Goal: Task Accomplishment & Management: Use online tool/utility

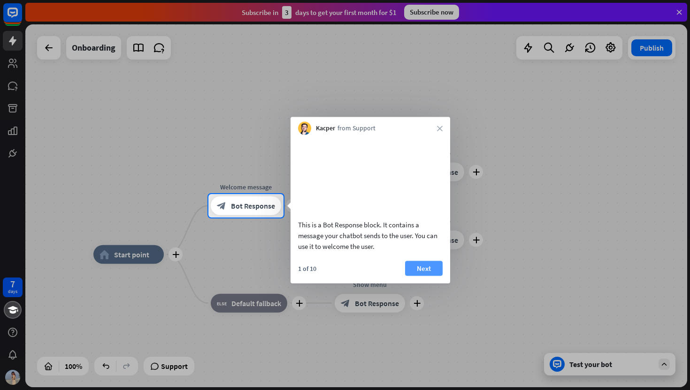
click at [416, 276] on button "Next" at bounding box center [424, 268] width 38 height 15
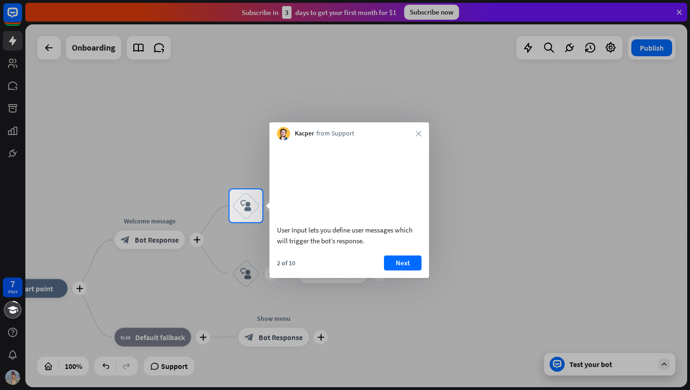
click at [402, 266] on div "User Input lets you define user messages which will trigger the bot’s response.…" at bounding box center [348, 209] width 159 height 138
click at [192, 242] on div at bounding box center [345, 306] width 690 height 168
click at [401, 271] on button "Next" at bounding box center [403, 263] width 38 height 15
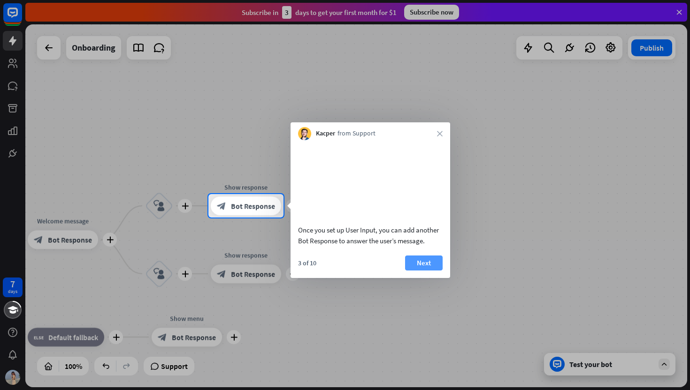
click at [422, 271] on button "Next" at bounding box center [424, 263] width 38 height 15
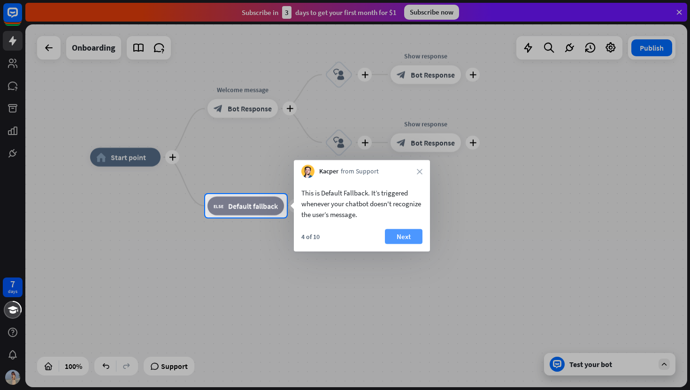
click at [394, 235] on button "Next" at bounding box center [404, 236] width 38 height 15
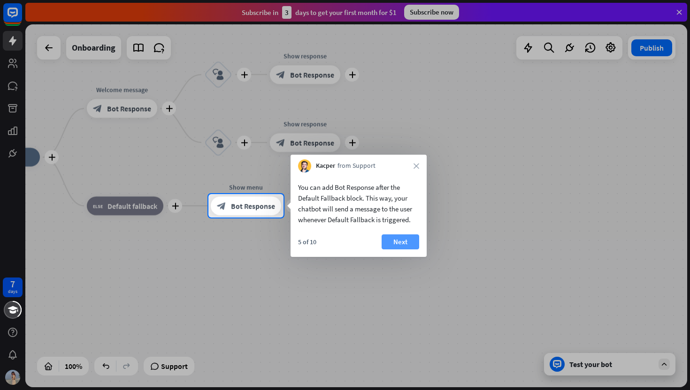
click at [401, 244] on button "Next" at bounding box center [400, 242] width 38 height 15
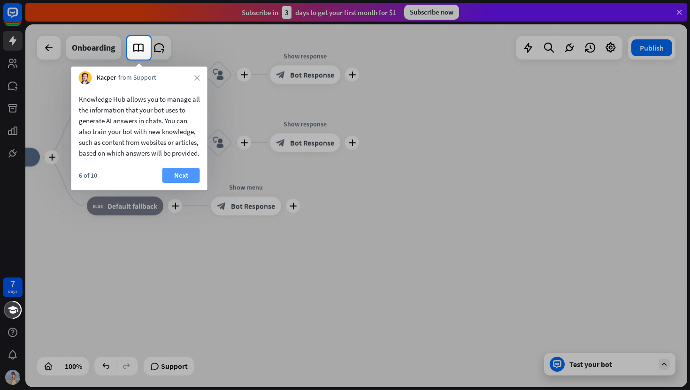
click at [182, 183] on button "Next" at bounding box center [181, 175] width 38 height 15
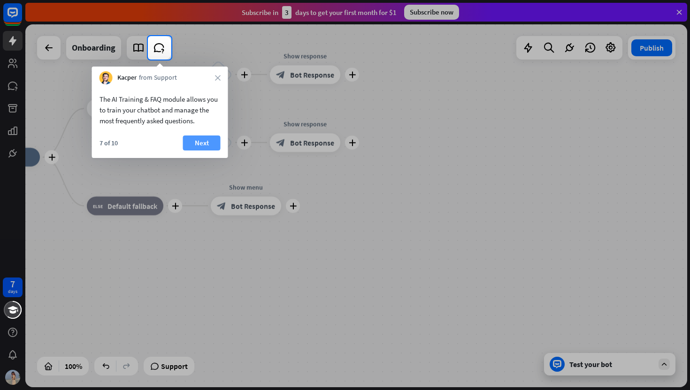
click at [196, 138] on button "Next" at bounding box center [202, 143] width 38 height 15
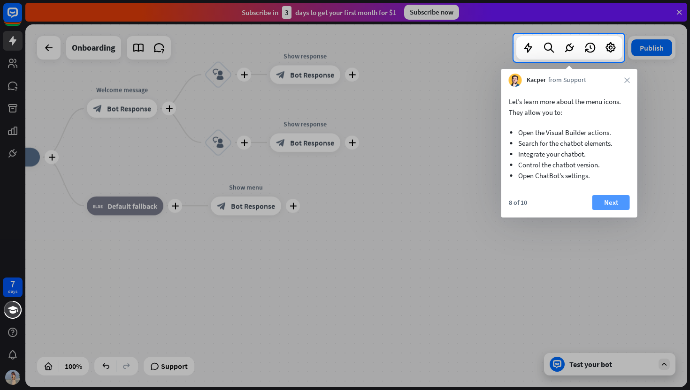
click at [600, 206] on button "Next" at bounding box center [611, 202] width 38 height 15
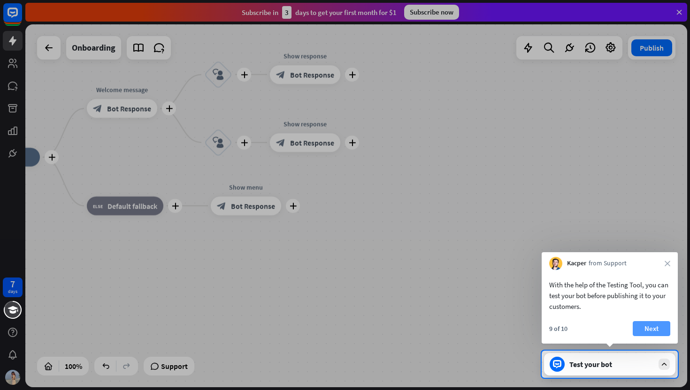
click at [644, 325] on button "Next" at bounding box center [651, 328] width 38 height 15
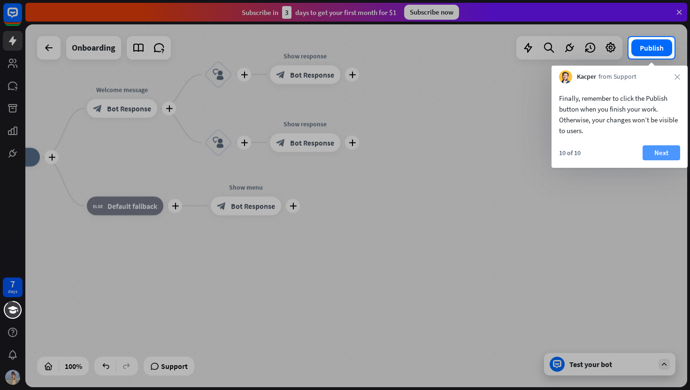
click at [669, 155] on button "Next" at bounding box center [661, 152] width 38 height 15
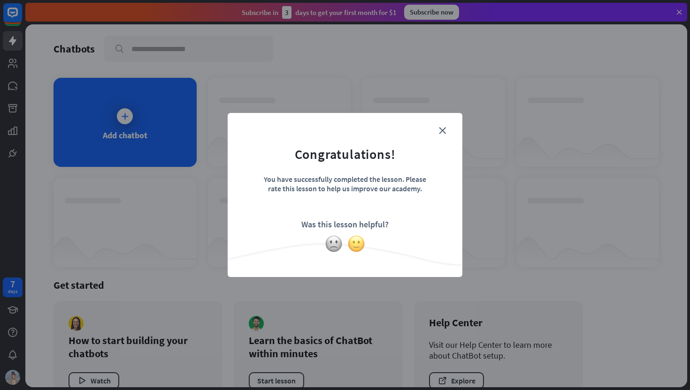
click at [362, 239] on img at bounding box center [356, 244] width 18 height 18
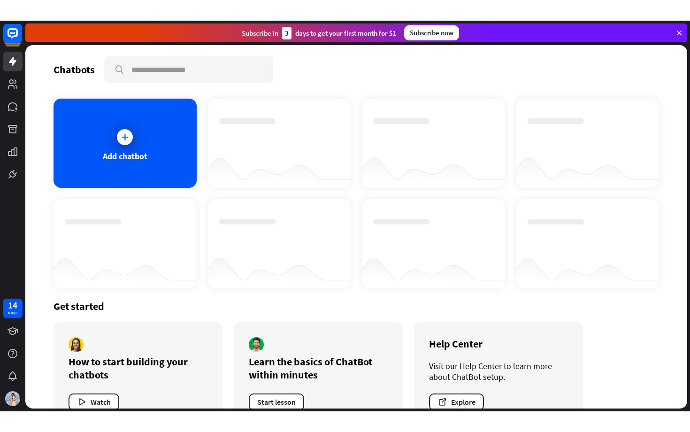
scroll to position [28, 0]
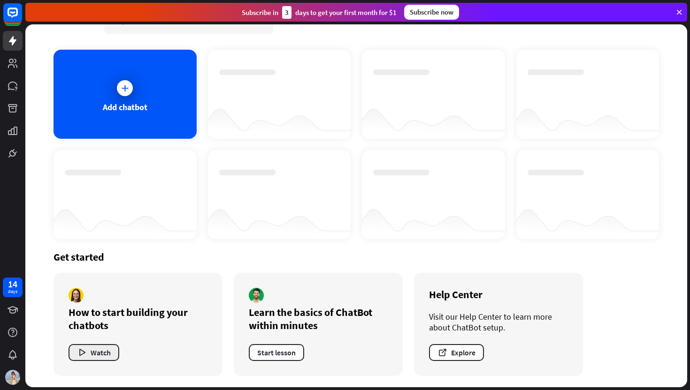
click at [99, 354] on button "Watch" at bounding box center [93, 352] width 51 height 17
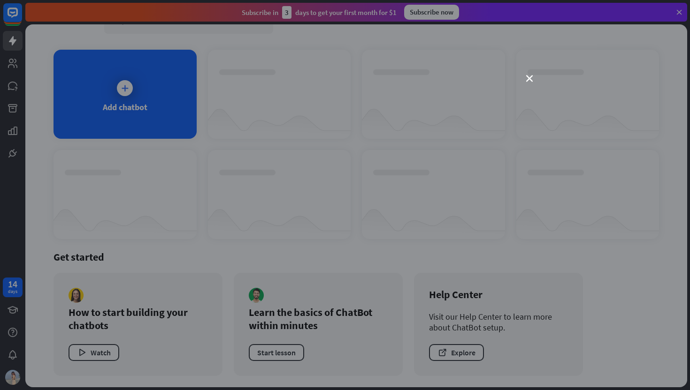
scroll to position [0, 0]
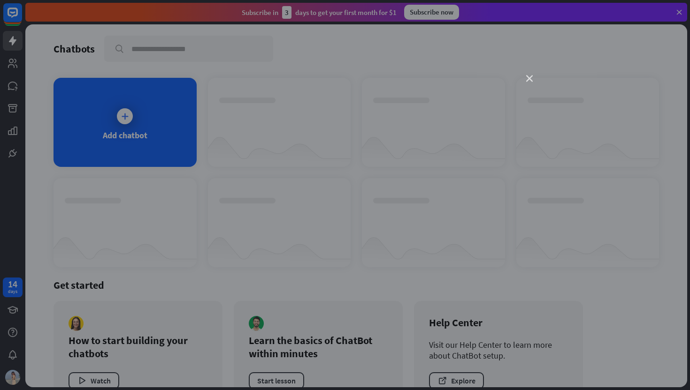
click at [526, 81] on icon "close" at bounding box center [529, 79] width 7 height 7
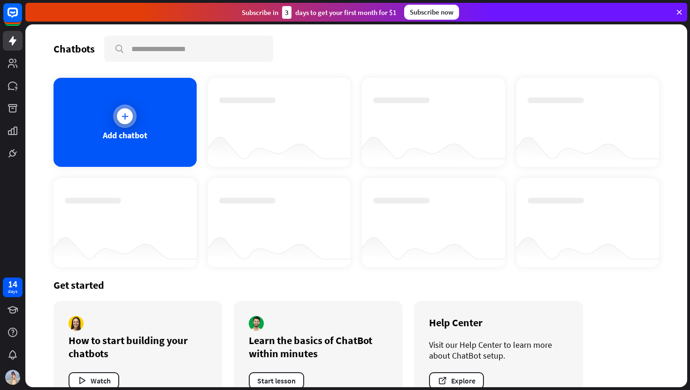
click at [146, 140] on div "Add chatbot" at bounding box center [125, 135] width 45 height 11
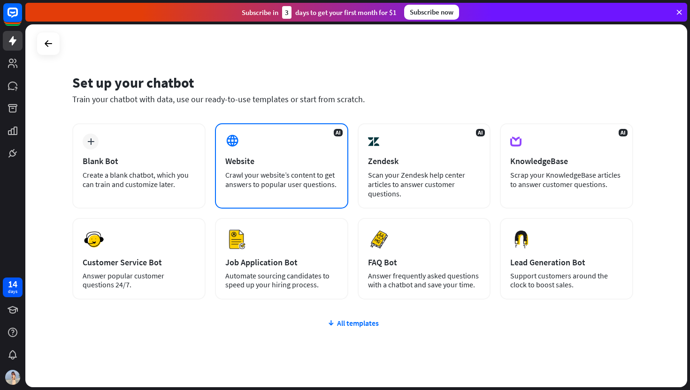
click at [283, 156] on div "Website" at bounding box center [281, 161] width 113 height 11
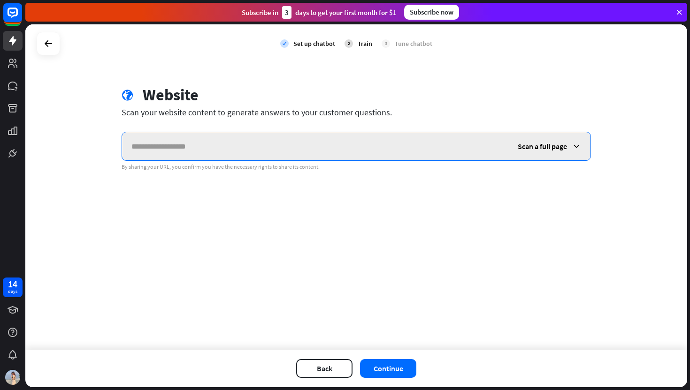
click at [216, 147] on input "text" at bounding box center [315, 146] width 386 height 28
paste input "**********"
type input "**********"
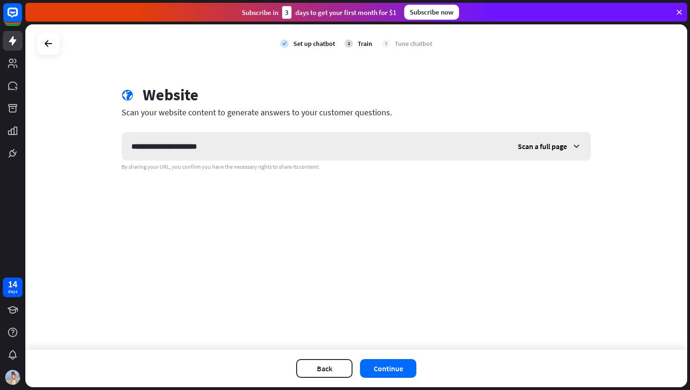
click at [543, 147] on span "Scan a full page" at bounding box center [541, 146] width 49 height 9
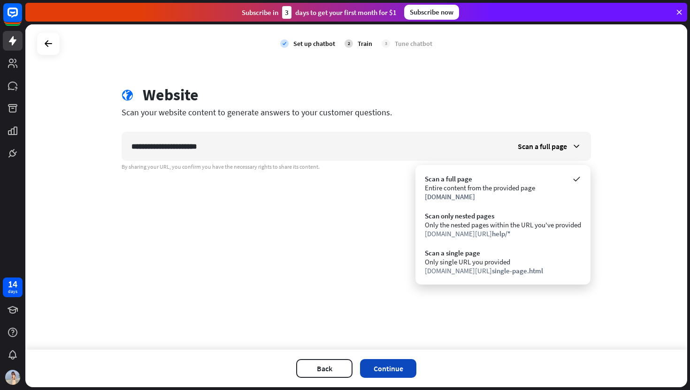
click at [391, 368] on button "Continue" at bounding box center [388, 368] width 56 height 19
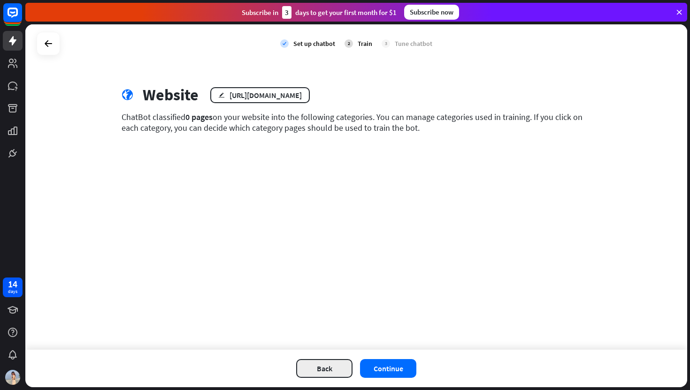
click at [333, 366] on button "Back" at bounding box center [324, 368] width 56 height 19
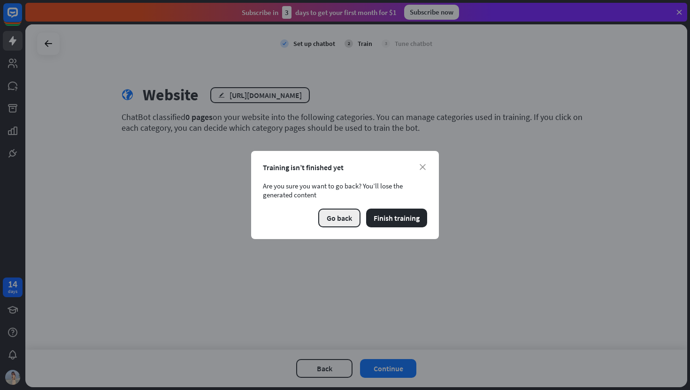
click at [338, 223] on button "Go back" at bounding box center [339, 218] width 42 height 19
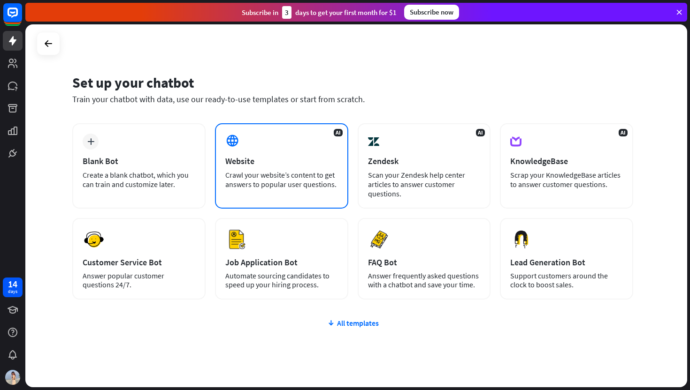
click at [250, 181] on div "Crawl your website’s content to get answers to popular user questions." at bounding box center [281, 179] width 113 height 19
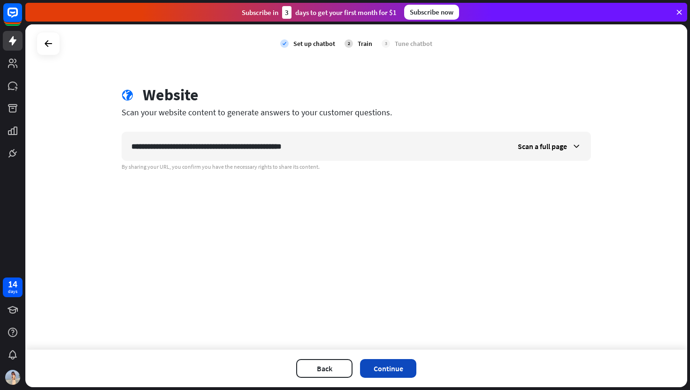
type input "**********"
click at [386, 365] on button "Continue" at bounding box center [388, 368] width 56 height 19
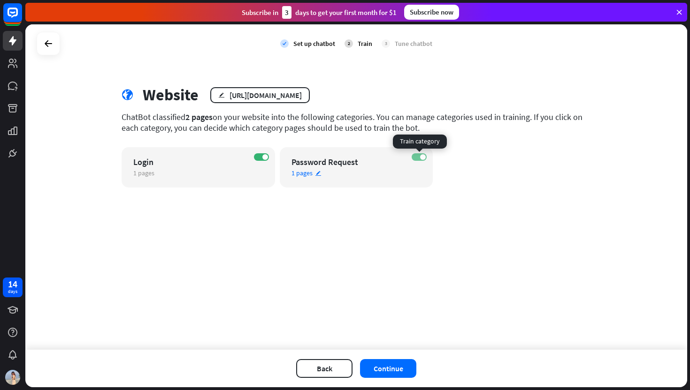
click at [421, 158] on span at bounding box center [423, 157] width 6 height 6
click at [422, 156] on label "OFF" at bounding box center [418, 157] width 15 height 8
click at [393, 365] on button "Continue" at bounding box center [388, 368] width 56 height 19
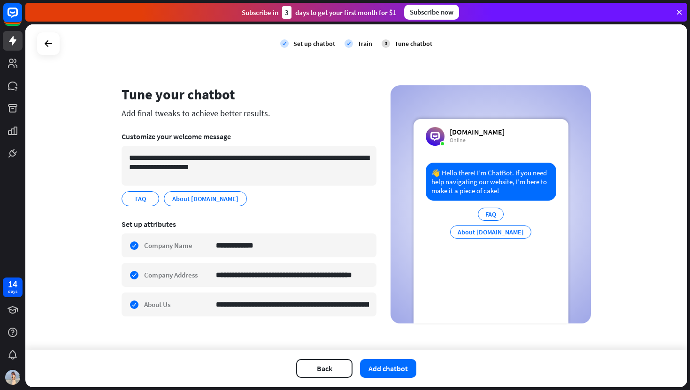
scroll to position [9, 0]
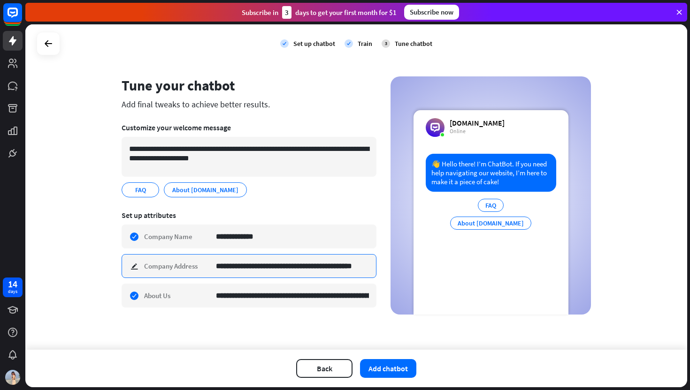
click at [272, 277] on input "**********" at bounding box center [292, 266] width 153 height 23
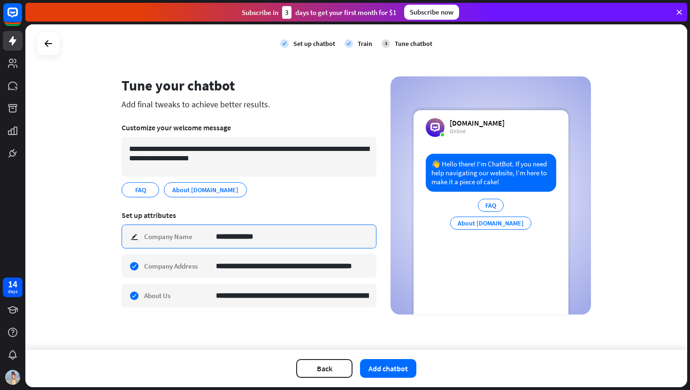
click at [293, 234] on input "**********" at bounding box center [292, 236] width 153 height 23
click at [281, 235] on input "**********" at bounding box center [292, 236] width 153 height 23
type input "**********"
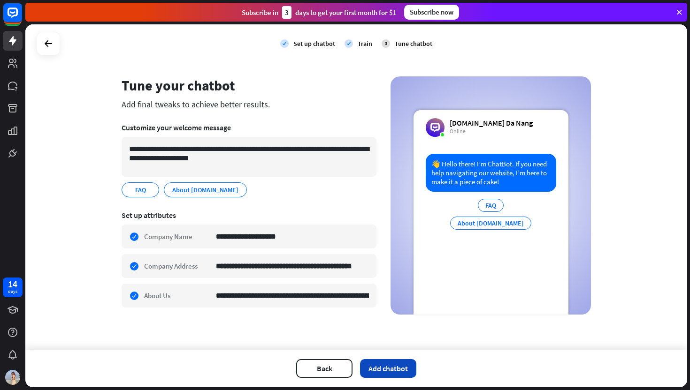
click at [362, 362] on button "Add chatbot" at bounding box center [388, 368] width 56 height 19
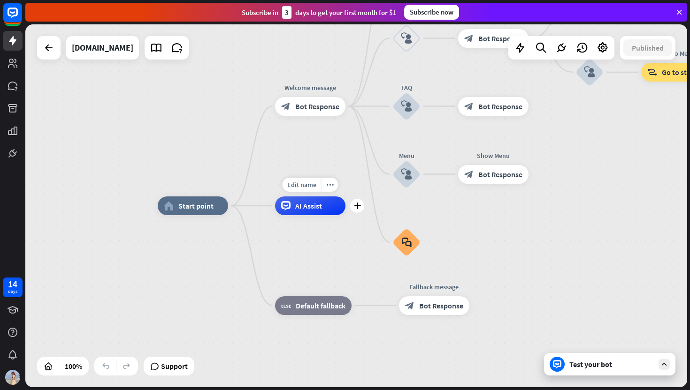
click at [307, 208] on span "AI Assist" at bounding box center [308, 205] width 27 height 9
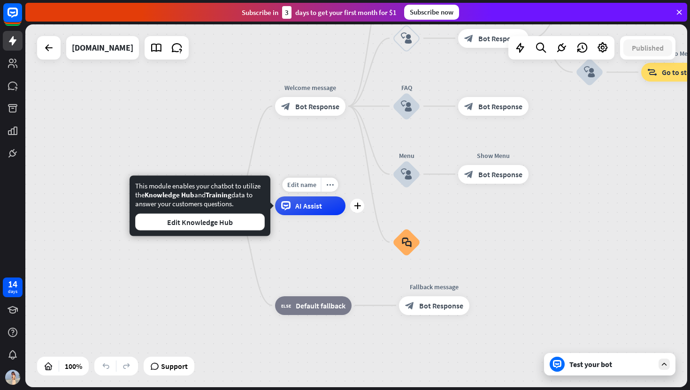
click at [313, 212] on div "AI Assist" at bounding box center [310, 206] width 70 height 19
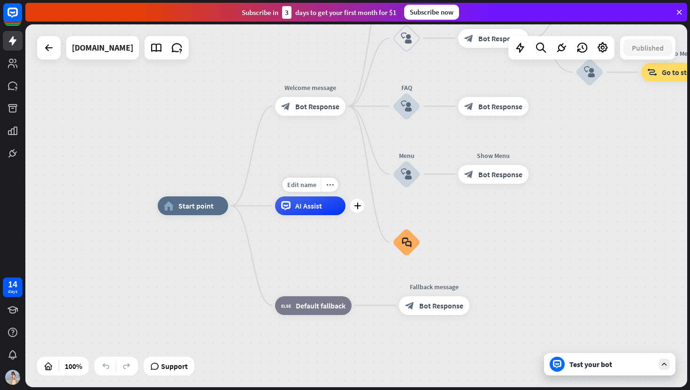
click at [311, 205] on span "AI Assist" at bounding box center [308, 205] width 27 height 9
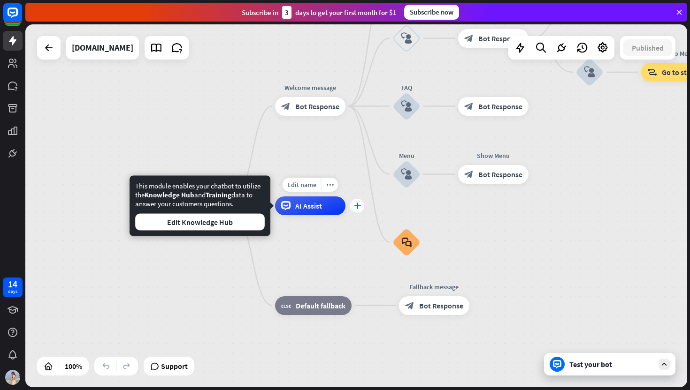
click at [356, 209] on icon "plus" at bounding box center [357, 206] width 7 height 7
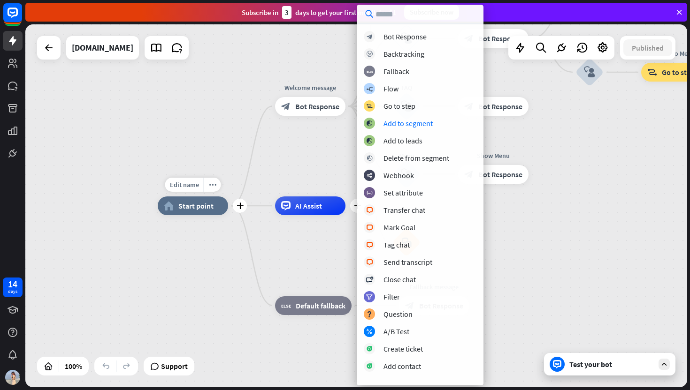
click at [213, 209] on div "home_2 Start point" at bounding box center [193, 206] width 70 height 19
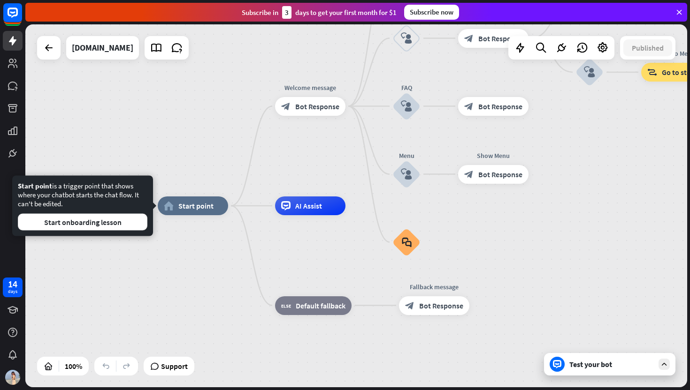
click at [162, 74] on div "home_2 Start point Welcome message block_bot_response Bot Response About us blo…" at bounding box center [355, 205] width 661 height 363
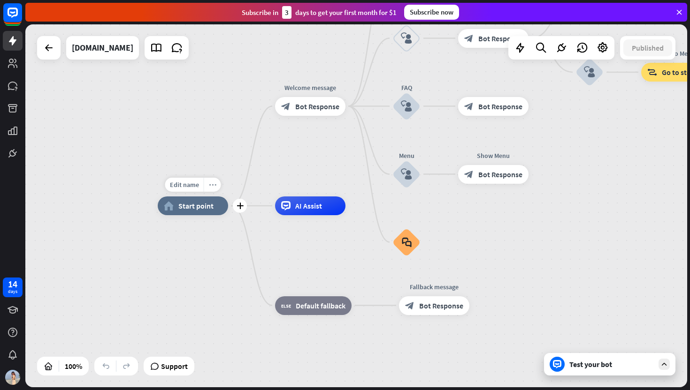
click at [212, 185] on icon "more_horiz" at bounding box center [213, 185] width 8 height 7
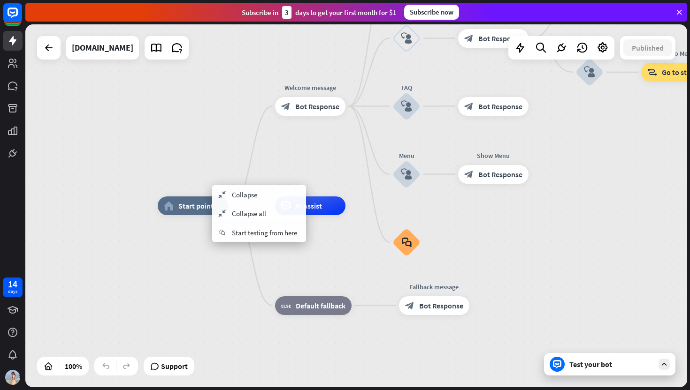
click at [160, 285] on div "home_2 Start point Welcome message block_bot_response Bot Response About us blo…" at bounding box center [488, 387] width 661 height 363
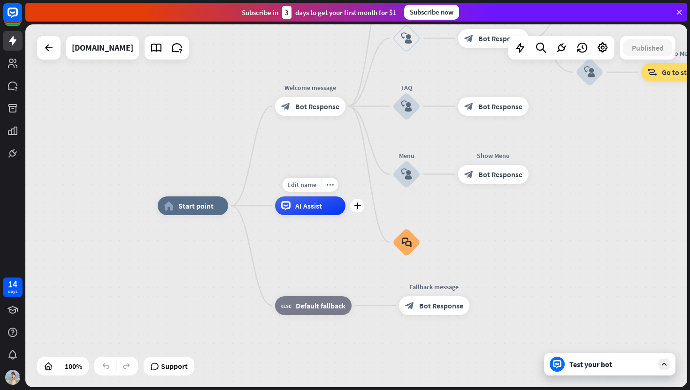
click at [307, 205] on span "AI Assist" at bounding box center [308, 205] width 27 height 9
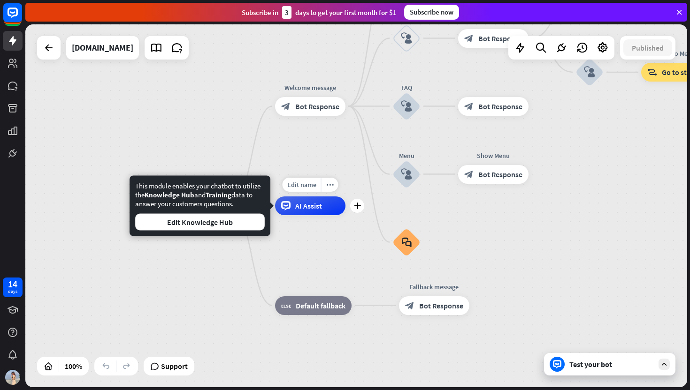
click at [307, 205] on span "AI Assist" at bounding box center [308, 205] width 27 height 9
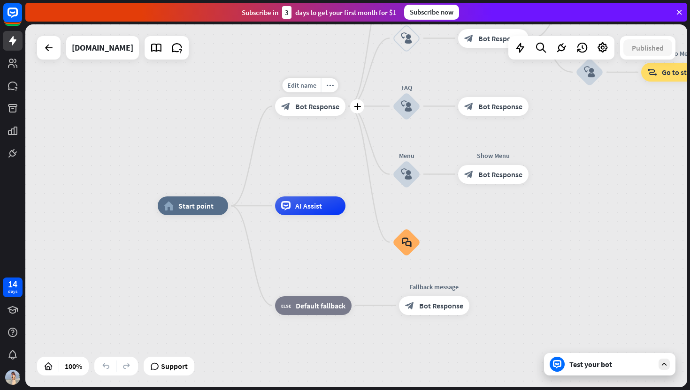
click at [307, 116] on div "Edit name more_horiz plus Welcome message block_bot_response Bot Response" at bounding box center [310, 106] width 70 height 19
click at [313, 114] on div "block_bot_response Bot Response" at bounding box center [310, 106] width 70 height 19
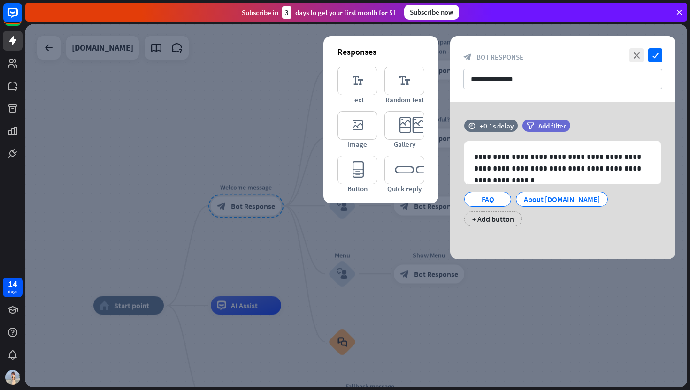
click at [310, 125] on div at bounding box center [355, 205] width 661 height 363
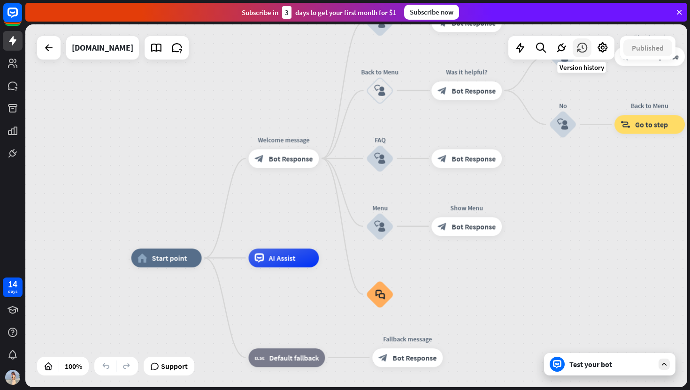
click at [578, 47] on icon at bounding box center [582, 48] width 12 height 12
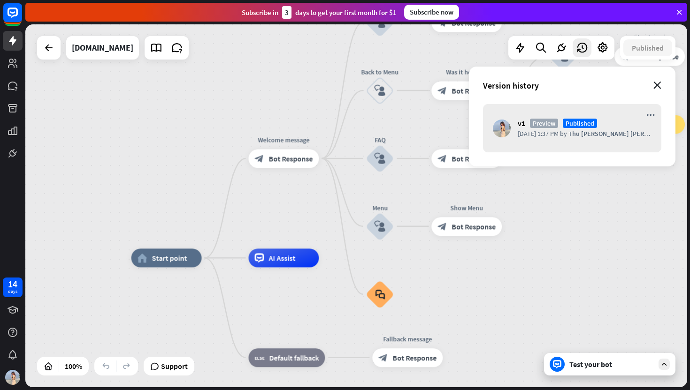
click at [655, 89] on icon "close" at bounding box center [657, 86] width 8 height 8
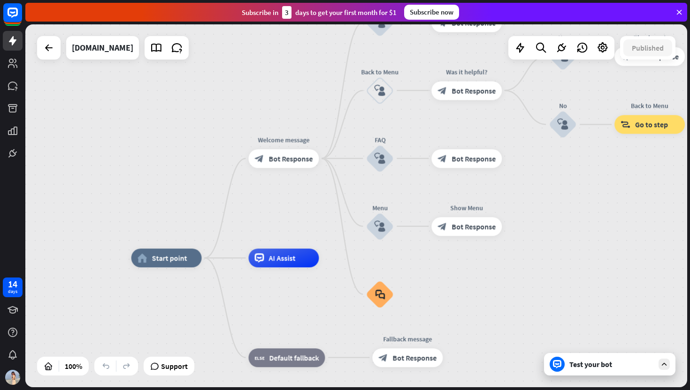
click at [592, 369] on div "Test your bot" at bounding box center [609, 364] width 131 height 23
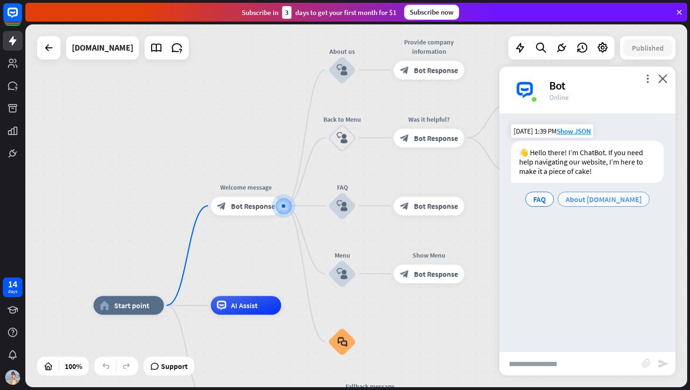
click at [585, 199] on span "About [DOMAIN_NAME]" at bounding box center [603, 199] width 76 height 9
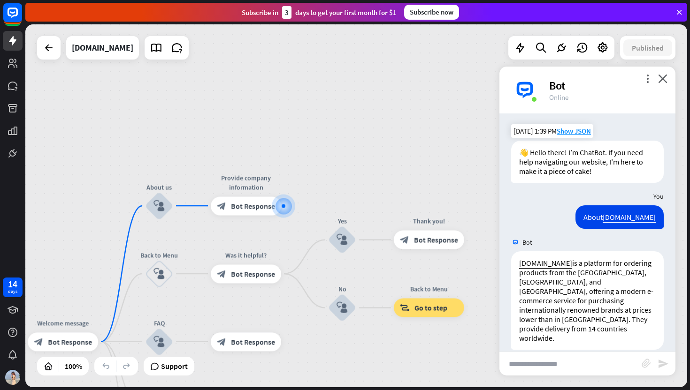
scroll to position [19, 0]
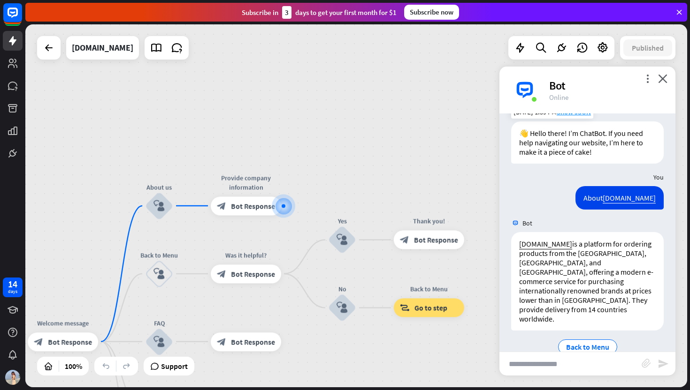
click at [665, 85] on div "more_vert close Bot Online" at bounding box center [587, 90] width 176 height 47
